Goal: Information Seeking & Learning: Learn about a topic

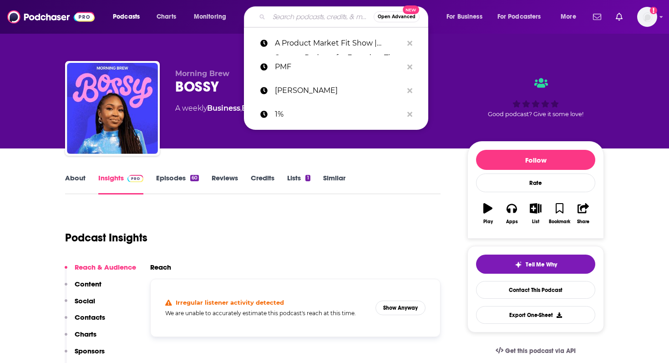
click at [277, 15] on input "Search podcasts, credits, & more..." at bounding box center [321, 17] width 105 height 15
click at [292, 49] on p "A Product Market Fit Show | Startup Podcast for Founders The Product Market Fit…" at bounding box center [339, 43] width 128 height 24
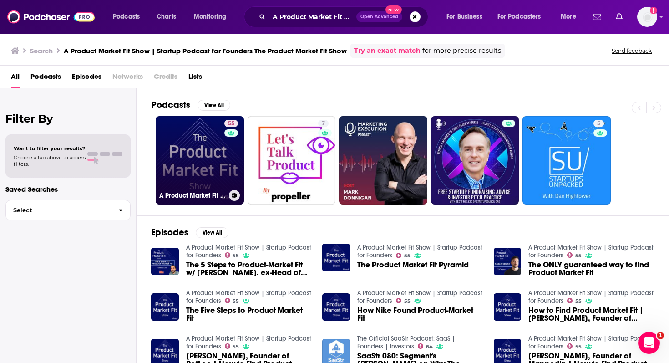
click at [168, 170] on link "55 A Product Market Fit Show | Startup Podcast for Founders" at bounding box center [200, 160] width 88 height 88
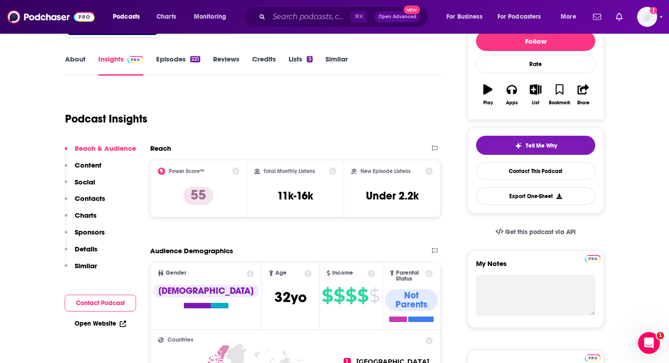
scroll to position [119, 0]
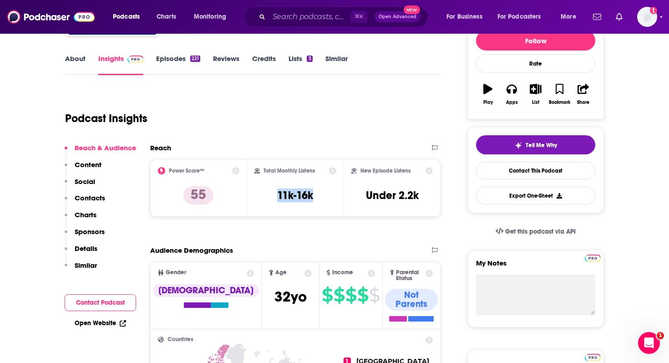
drag, startPoint x: 326, startPoint y: 195, endPoint x: 276, endPoint y: 194, distance: 50.1
click at [276, 194] on div "Total Monthly Listens 11k-16k" at bounding box center [295, 188] width 82 height 42
copy h3 "11k-16k"
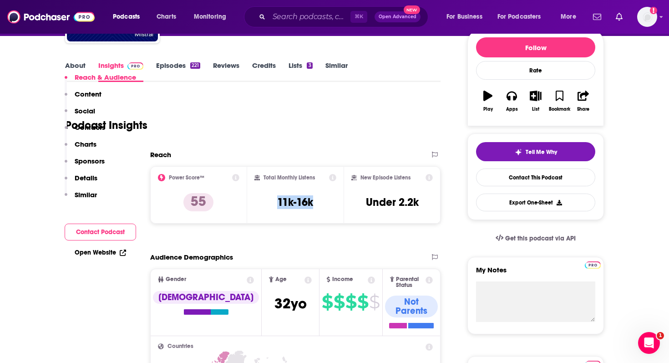
scroll to position [18, 0]
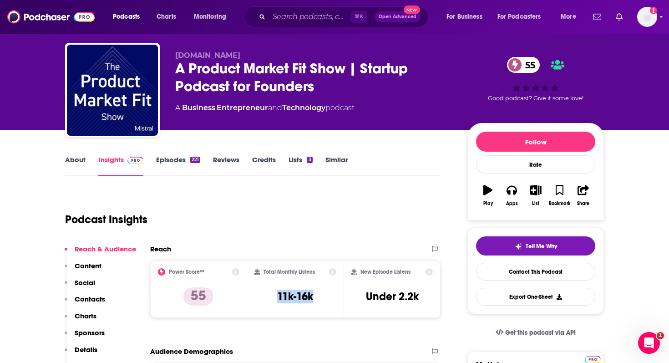
click at [76, 159] on link "About" at bounding box center [75, 165] width 20 height 21
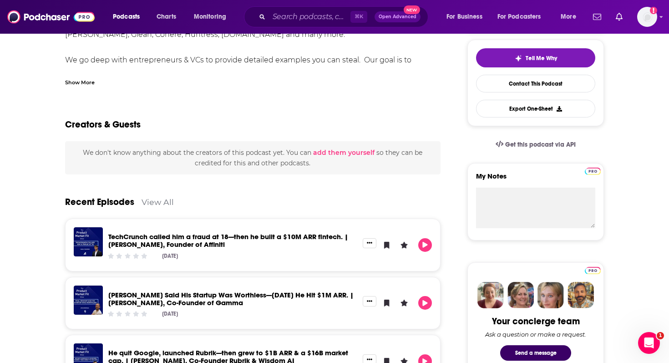
scroll to position [209, 0]
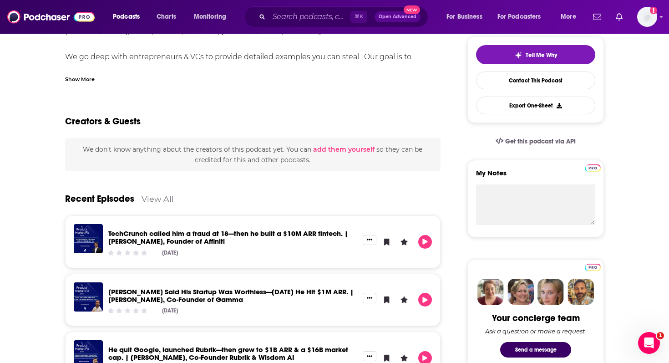
click at [81, 83] on div "Show More" at bounding box center [80, 78] width 30 height 9
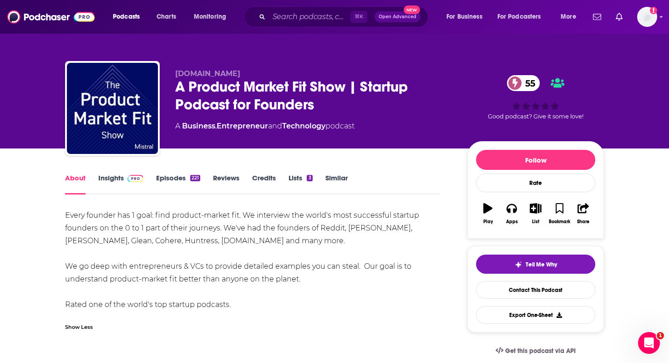
scroll to position [4, 0]
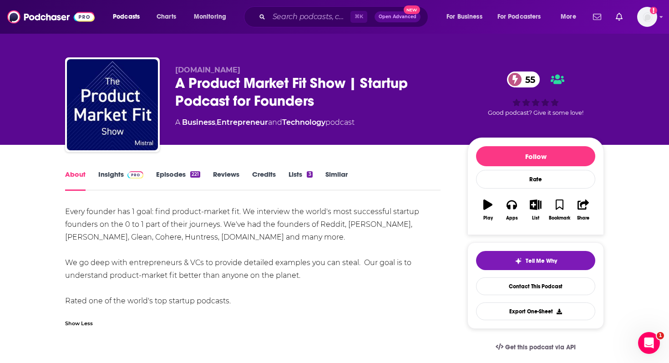
click at [122, 169] on div "About Insights Episodes 221 Reviews Credits Lists 3 Similar" at bounding box center [253, 179] width 376 height 22
click at [122, 173] on link "Insights" at bounding box center [120, 180] width 45 height 21
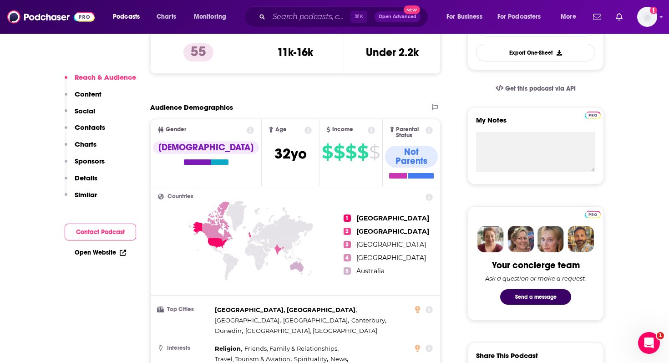
click at [77, 93] on p "Content" at bounding box center [88, 94] width 27 height 9
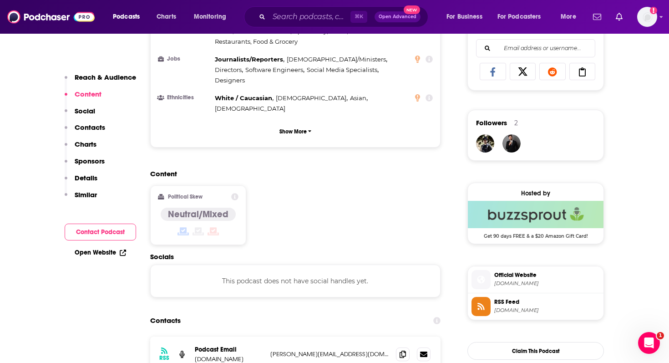
click at [81, 107] on p "Social" at bounding box center [85, 111] width 20 height 9
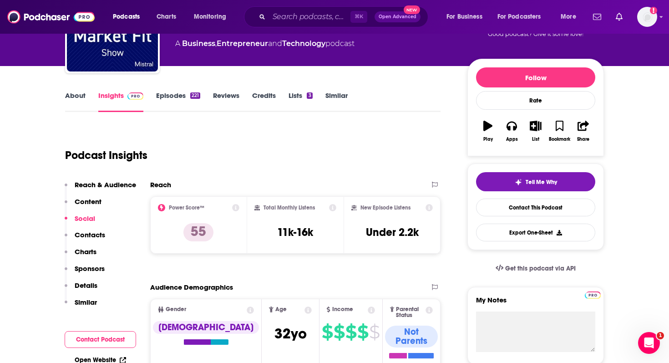
click at [91, 231] on p "Contacts" at bounding box center [90, 234] width 30 height 9
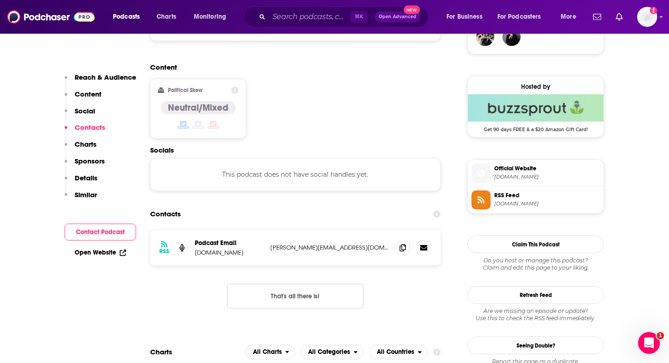
scroll to position [733, 0]
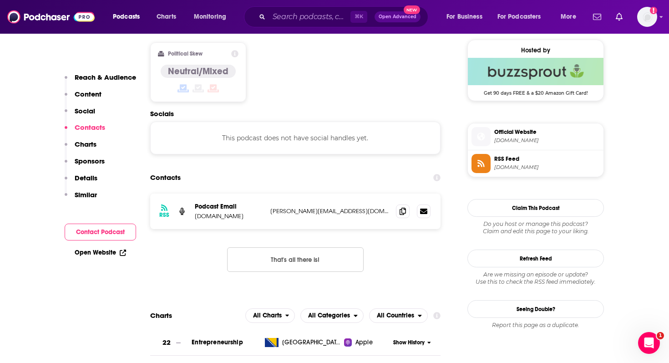
click at [78, 145] on p "Charts" at bounding box center [86, 144] width 22 height 9
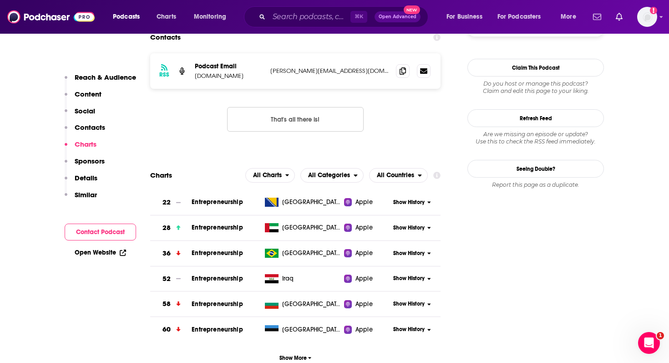
click at [78, 163] on p "Sponsors" at bounding box center [90, 161] width 30 height 9
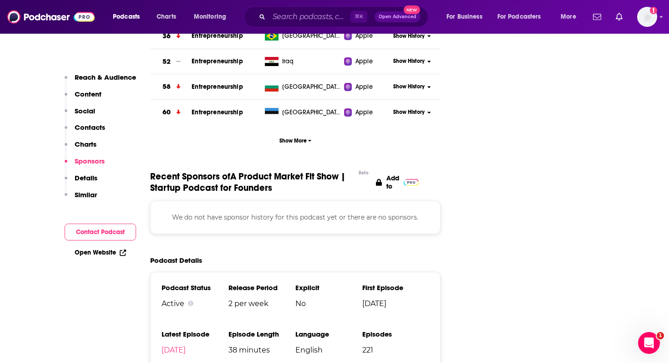
scroll to position [1095, 0]
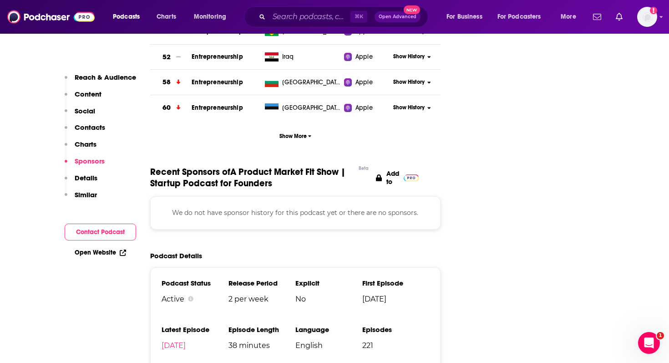
click at [81, 179] on p "Details" at bounding box center [86, 177] width 23 height 9
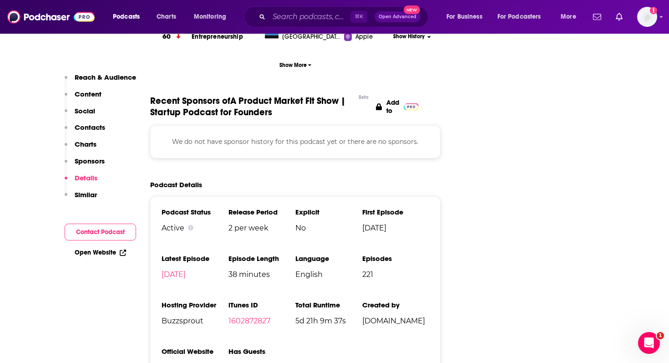
scroll to position [1179, 0]
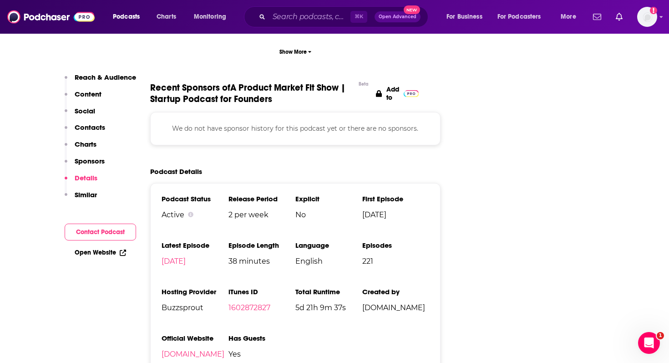
click at [83, 196] on p "Similar" at bounding box center [86, 194] width 22 height 9
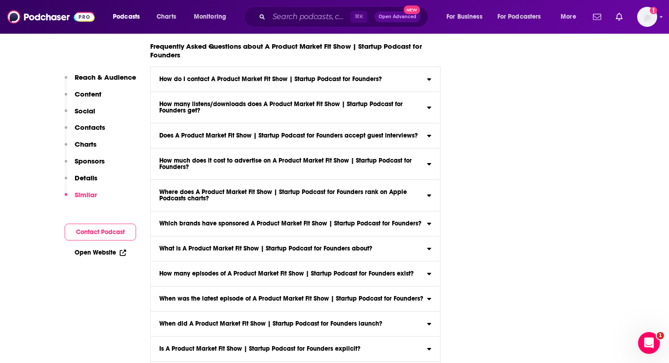
scroll to position [4451, 0]
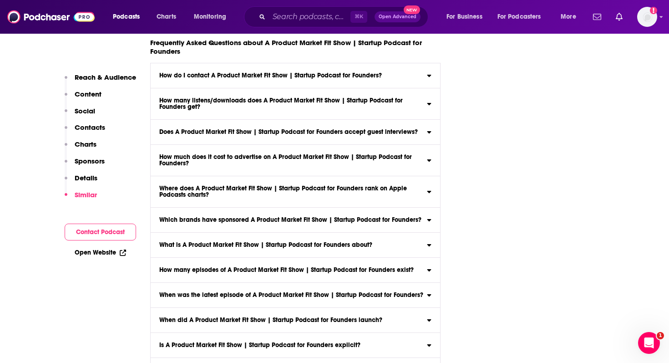
click at [274, 176] on label "Where does A Product Market Fit Show | Startup Podcast for Founders rank on App…" at bounding box center [296, 191] width 290 height 31
click at [0, 0] on input "Where does A Product Market Fit Show | Startup Podcast for Founders rank on App…" at bounding box center [0, 0] width 0 height 0
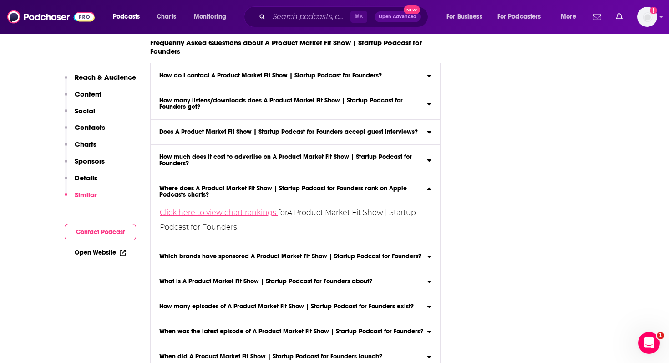
click at [252, 208] on link "Click here to view chart rankings" at bounding box center [219, 212] width 118 height 9
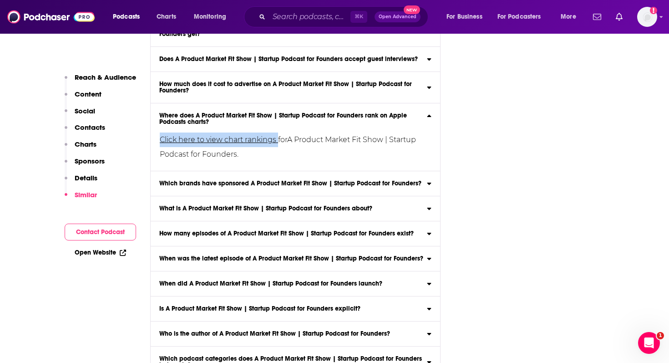
scroll to position [4526, 0]
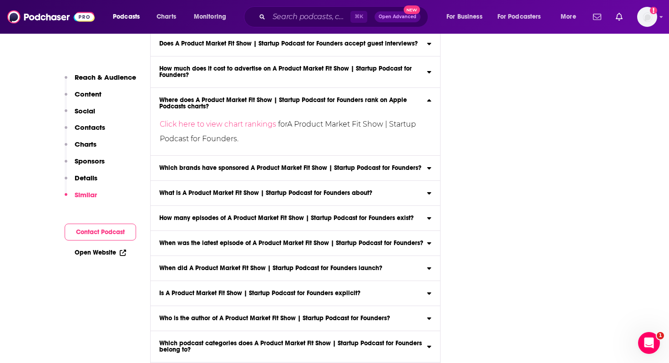
click at [401, 156] on label "Which brands have sponsored A Product Market Fit Show | Startup Podcast for Fou…" at bounding box center [296, 168] width 290 height 25
click at [0, 0] on input "Which brands have sponsored A Product Market Fit Show | Startup Podcast for Fou…" at bounding box center [0, 0] width 0 height 0
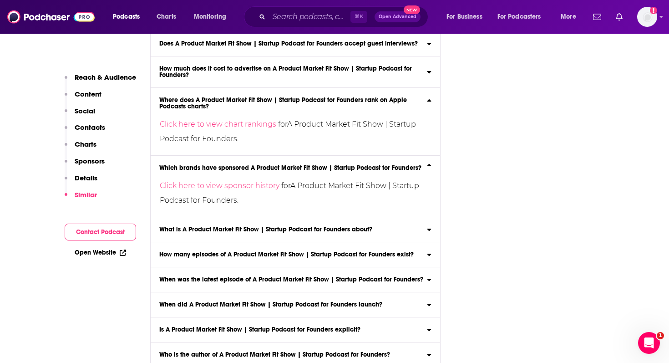
click at [411, 165] on h3 "Which brands have sponsored A Product Market Fit Show | Startup Podcast for Fou…" at bounding box center [290, 168] width 262 height 6
click at [0, 0] on input "Which brands have sponsored A Product Market Fit Show | Startup Podcast for Fou…" at bounding box center [0, 0] width 0 height 0
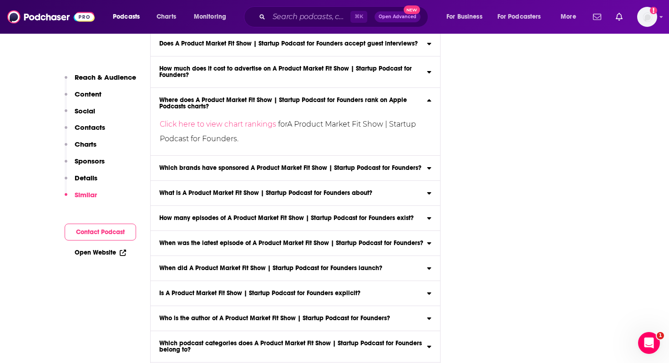
click at [351, 315] on h3 "Who is the author of A Product Market Fit Show | Startup Podcast for Founders?" at bounding box center [274, 318] width 231 height 6
click at [0, 0] on input "Who is the author of A Product Market Fit Show | Startup Podcast for Founders? …" at bounding box center [0, 0] width 0 height 0
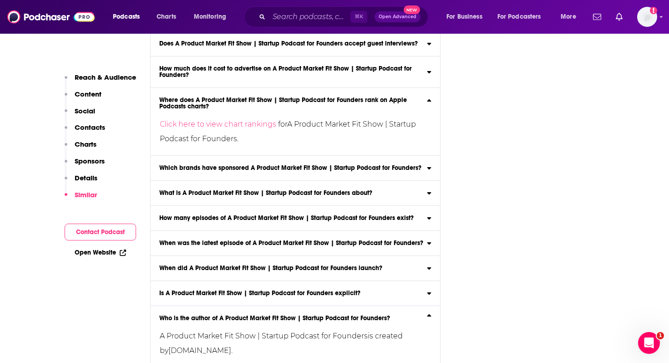
scroll to position [4576, 0]
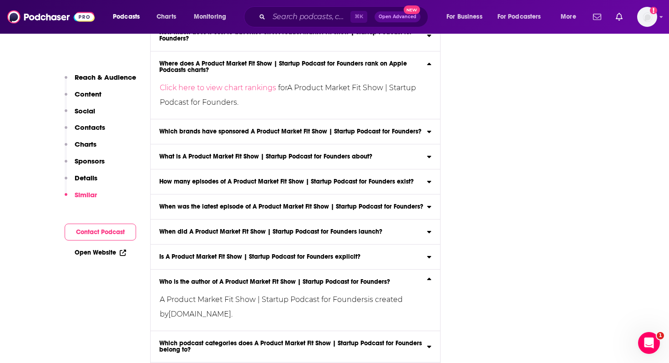
click at [387, 340] on h3 "Which podcast categories does A Product Market Fit Show | Startup Podcast for F…" at bounding box center [291, 346] width 265 height 13
click at [0, 0] on input "Which podcast categories does A Product Market Fit Show | Startup Podcast for F…" at bounding box center [0, 0] width 0 height 0
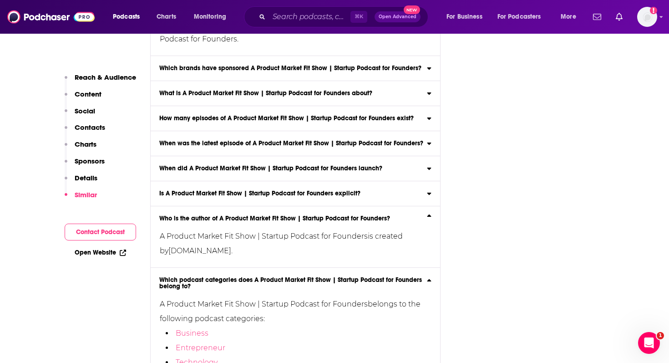
scroll to position [4656, 0]
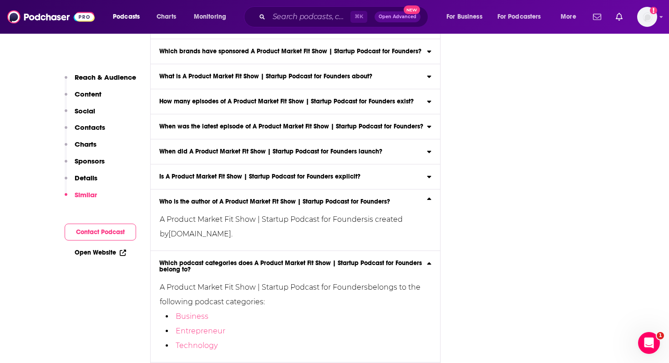
click at [0, 0] on input "Which podcast hosting provider does A Product Market Fit Show | Startup Podcast…" at bounding box center [0, 0] width 0 height 0
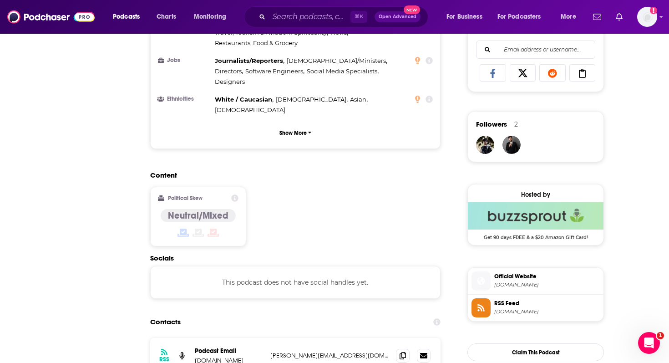
scroll to position [0, 0]
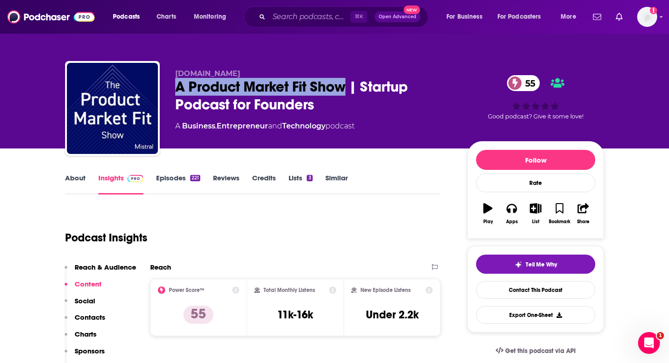
drag, startPoint x: 347, startPoint y: 90, endPoint x: 170, endPoint y: 91, distance: 177.1
click at [170, 91] on div "Mistral.vc A Product Market Fit Show | Startup Podcast for Founders 55 A Busine…" at bounding box center [334, 110] width 539 height 98
copy h2 "A Product Market Fit Show"
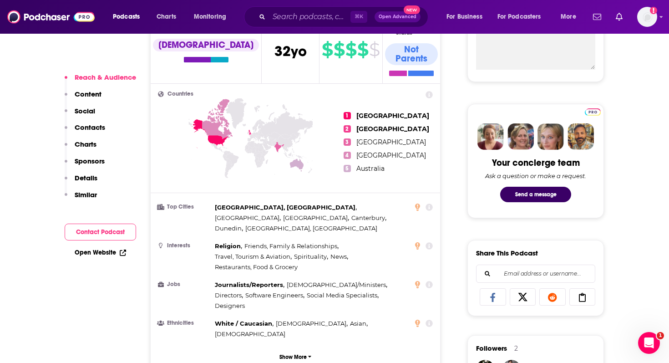
scroll to position [510, 0]
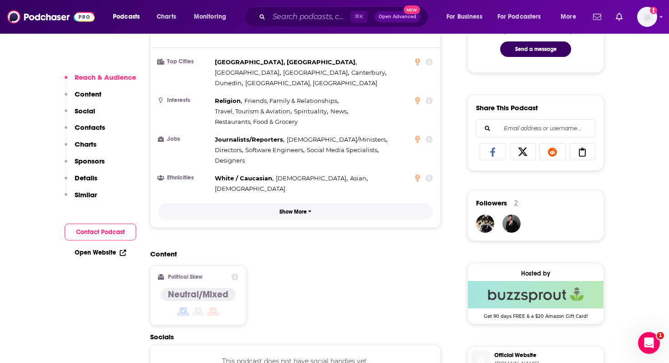
click at [306, 208] on p "Show More" at bounding box center [292, 211] width 27 height 6
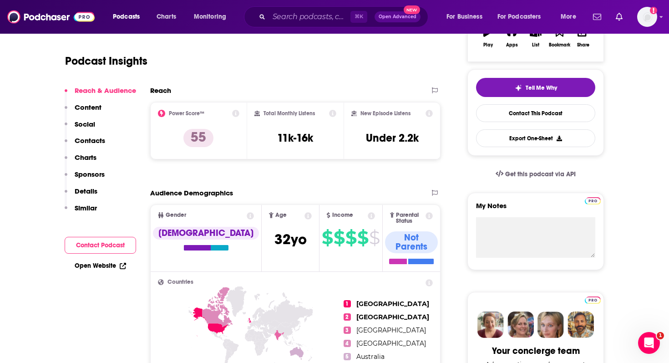
scroll to position [0, 0]
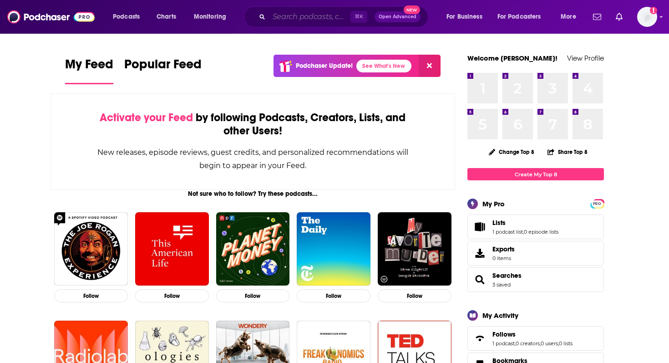
click at [299, 17] on input "Search podcasts, credits, & more..." at bounding box center [309, 17] width 81 height 15
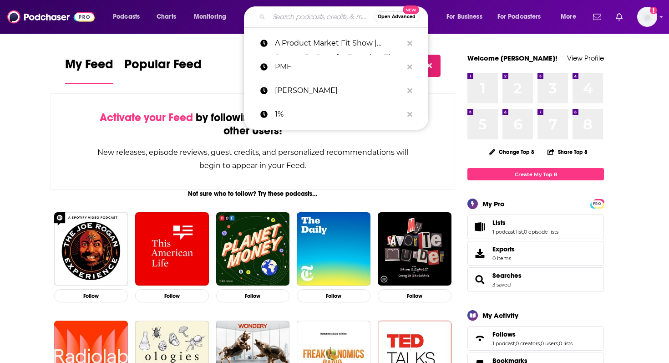
type input "p"
click at [303, 41] on p "A Product Market Fit Show | Startup Podcast for Founders The Product Market Fit…" at bounding box center [339, 43] width 128 height 24
type input "A Product Market Fit Show | Startup Podcast for Founders The Product Market Fit…"
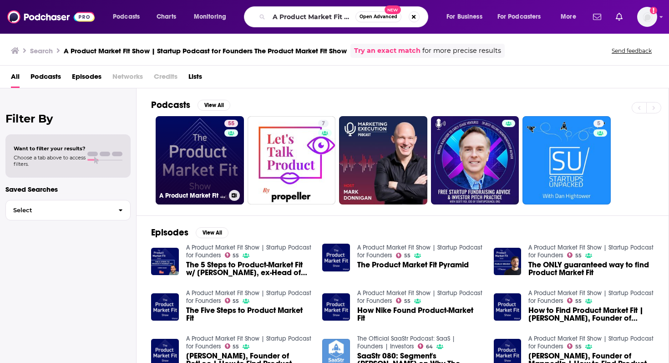
click at [210, 139] on link "55 A Product Market Fit Show | Startup Podcast for Founders" at bounding box center [200, 160] width 88 height 88
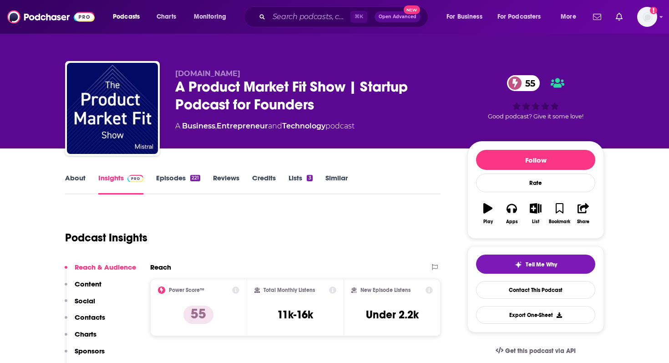
click at [167, 182] on link "Episodes 221" at bounding box center [178, 183] width 44 height 21
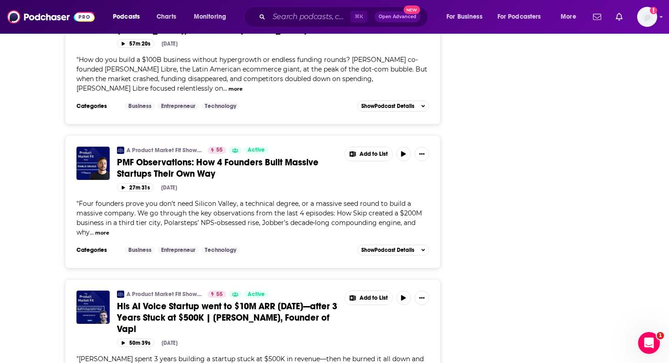
scroll to position [3626, 0]
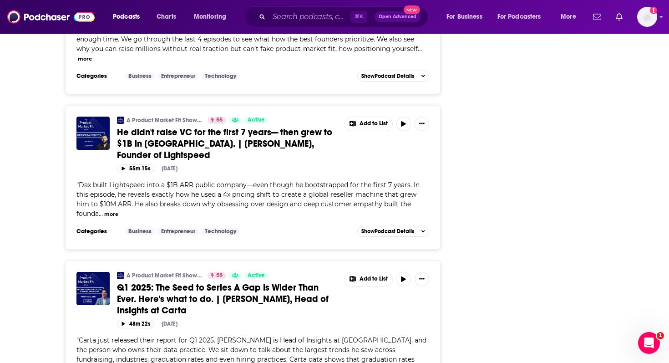
scroll to position [4805, 0]
